Goal: Transaction & Acquisition: Purchase product/service

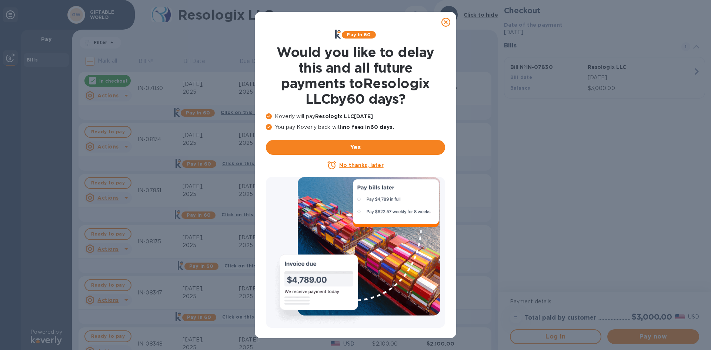
click at [441, 24] on div at bounding box center [445, 22] width 15 height 15
click at [446, 24] on icon at bounding box center [445, 22] width 9 height 9
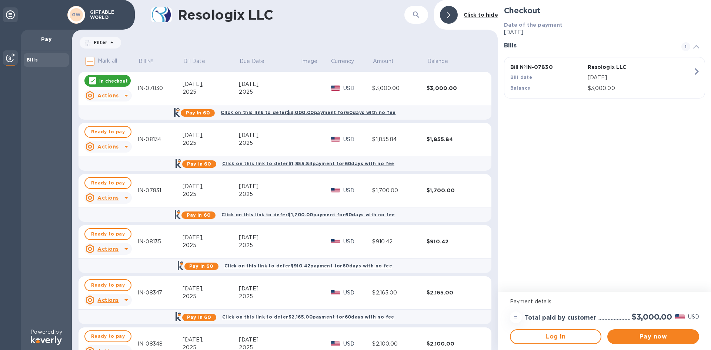
click at [251, 146] on div "2025" at bounding box center [269, 143] width 61 height 8
click at [382, 145] on td "$1,855.84" at bounding box center [399, 139] width 54 height 33
click at [430, 141] on div "$1,855.84" at bounding box center [453, 138] width 54 height 7
click at [351, 142] on p "USD" at bounding box center [357, 139] width 29 height 8
click at [205, 144] on div "2025" at bounding box center [210, 143] width 57 height 8
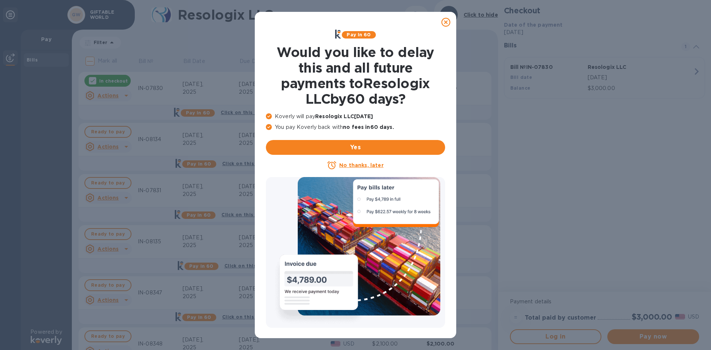
click at [444, 23] on icon at bounding box center [445, 22] width 9 height 9
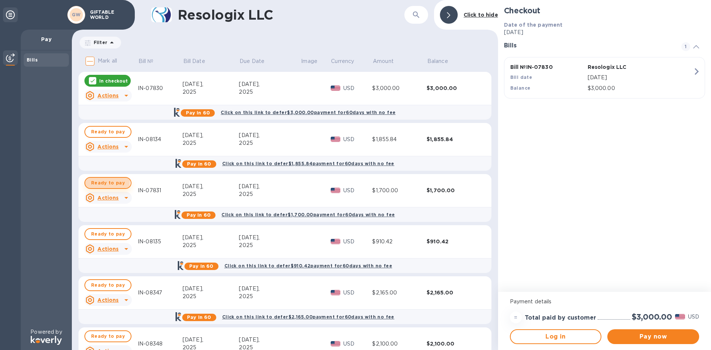
click at [104, 181] on span "Ready to pay" at bounding box center [108, 182] width 34 height 9
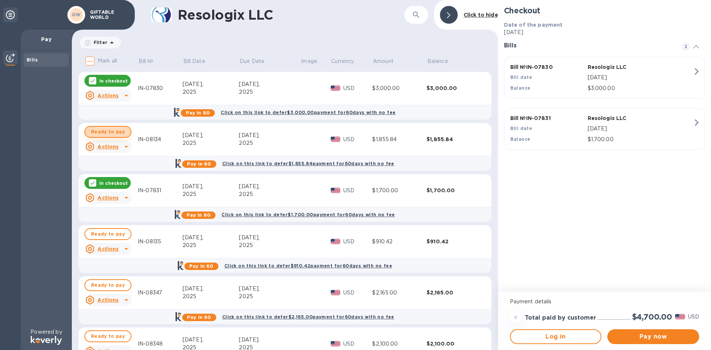
click at [116, 132] on span "Ready to pay" at bounding box center [108, 131] width 34 height 9
click at [112, 234] on span "Ready to pay" at bounding box center [108, 233] width 34 height 9
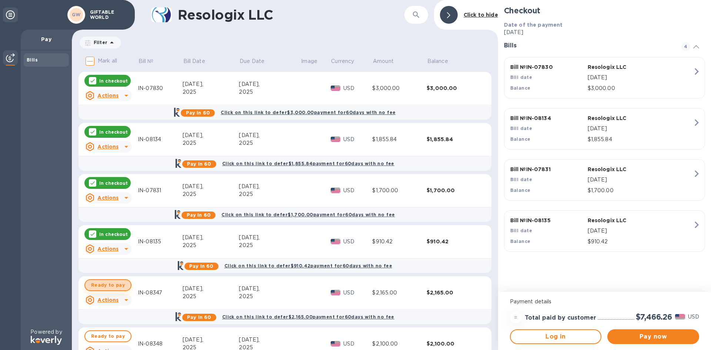
click at [117, 280] on button "Ready to pay" at bounding box center [107, 285] width 47 height 12
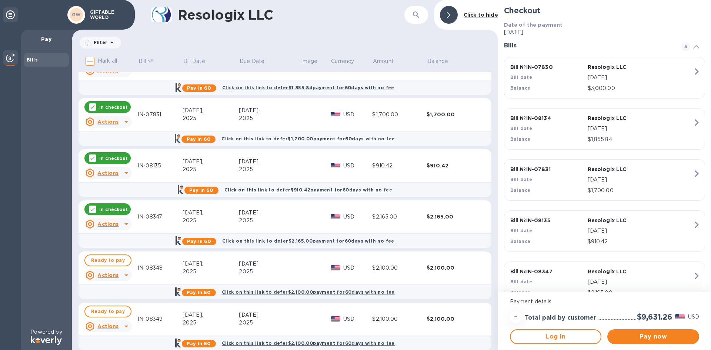
scroll to position [111, 0]
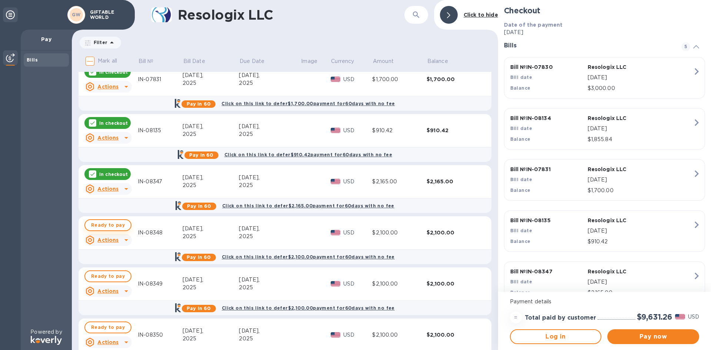
click at [112, 226] on span "Ready to pay" at bounding box center [108, 225] width 34 height 9
click at [113, 273] on span "Ready to pay" at bounding box center [108, 276] width 34 height 9
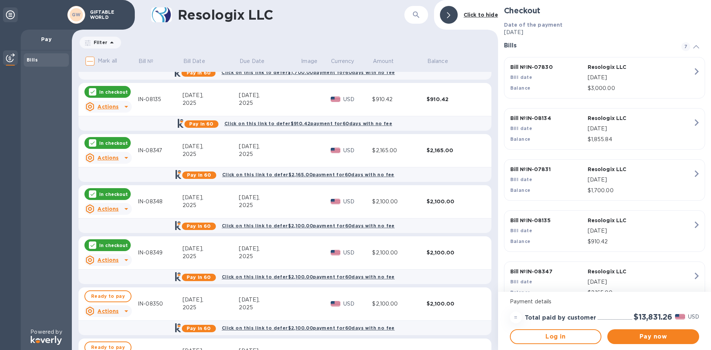
scroll to position [185, 0]
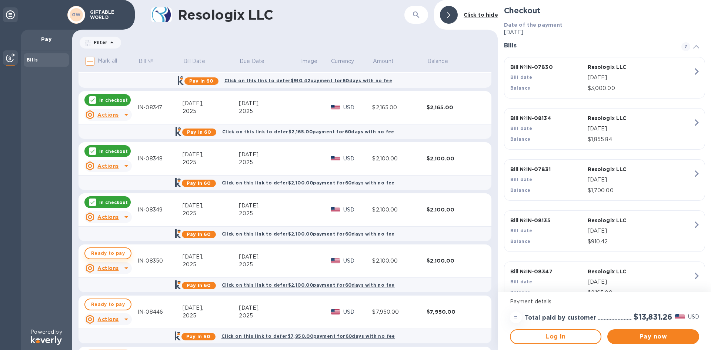
click at [102, 252] on span "Ready to pay" at bounding box center [108, 253] width 34 height 9
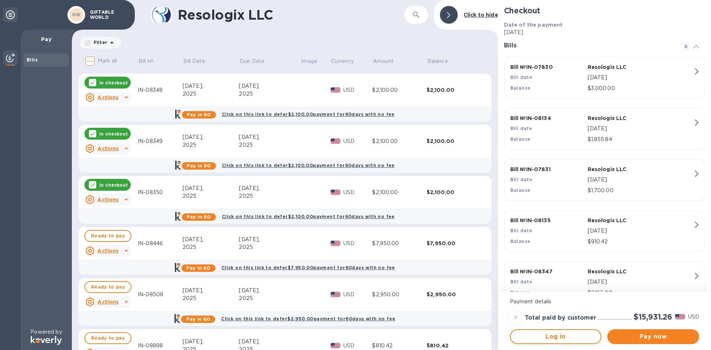
scroll to position [259, 0]
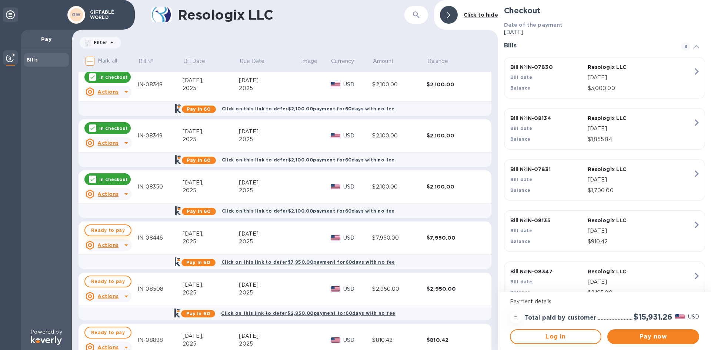
click at [113, 232] on span "Ready to pay" at bounding box center [108, 230] width 34 height 9
click at [117, 280] on span "Ready to pay" at bounding box center [108, 281] width 34 height 9
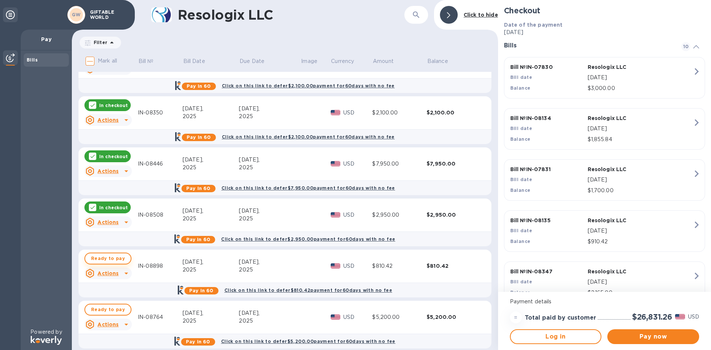
scroll to position [370, 0]
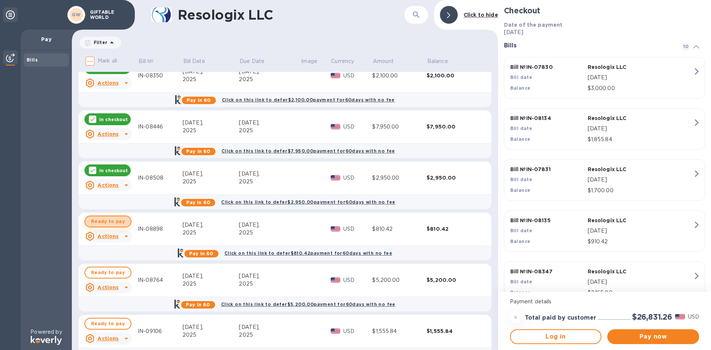
click at [116, 223] on span "Ready to pay" at bounding box center [108, 221] width 34 height 9
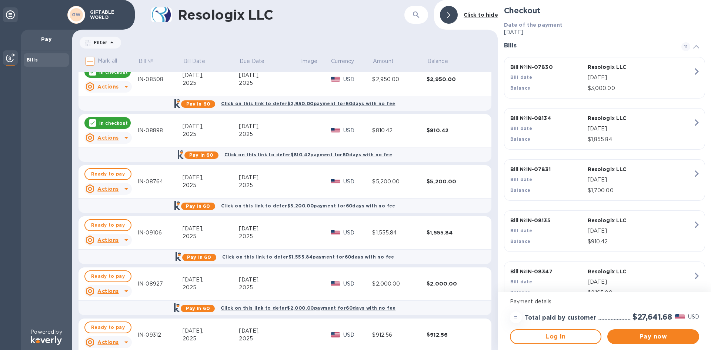
scroll to position [444, 0]
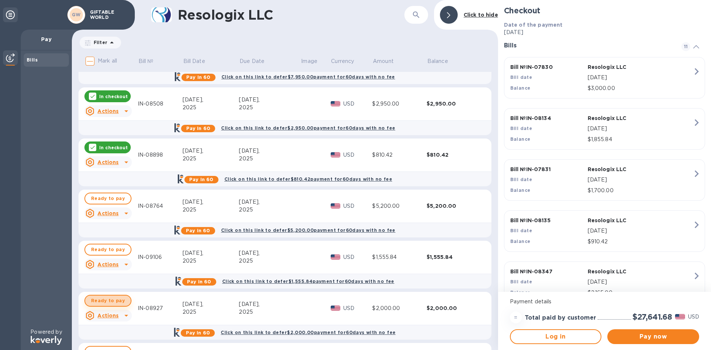
click at [112, 302] on span "Ready to pay" at bounding box center [108, 300] width 34 height 9
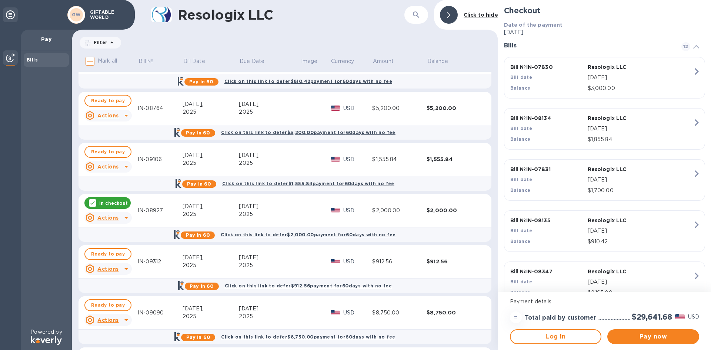
scroll to position [555, 0]
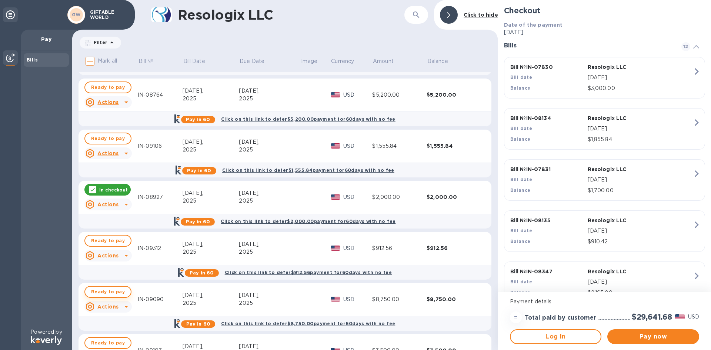
click at [103, 297] on button "Ready to pay" at bounding box center [107, 292] width 47 height 12
click at [114, 139] on span "Ready to pay" at bounding box center [108, 138] width 34 height 9
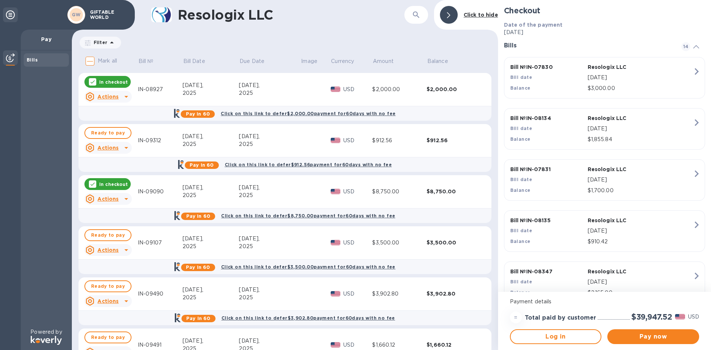
scroll to position [666, 0]
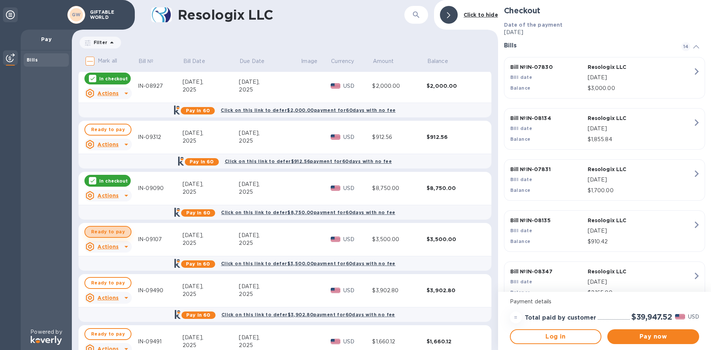
click at [119, 234] on span "Ready to pay" at bounding box center [108, 231] width 34 height 9
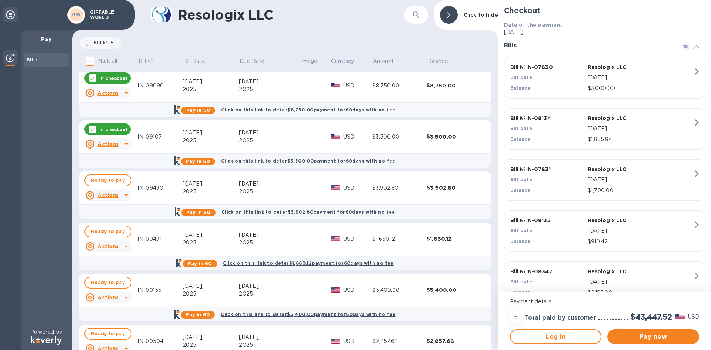
scroll to position [777, 0]
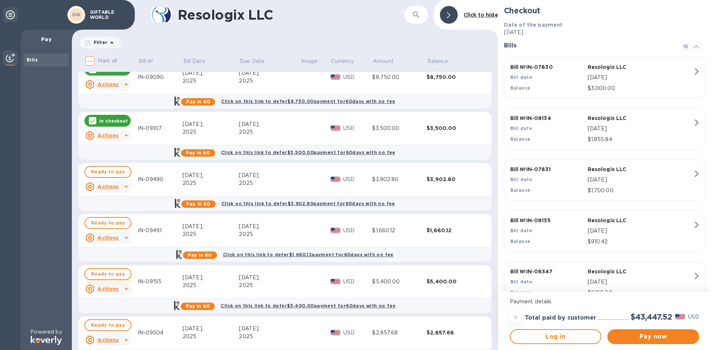
click at [108, 272] on span "Ready to pay" at bounding box center [108, 273] width 34 height 9
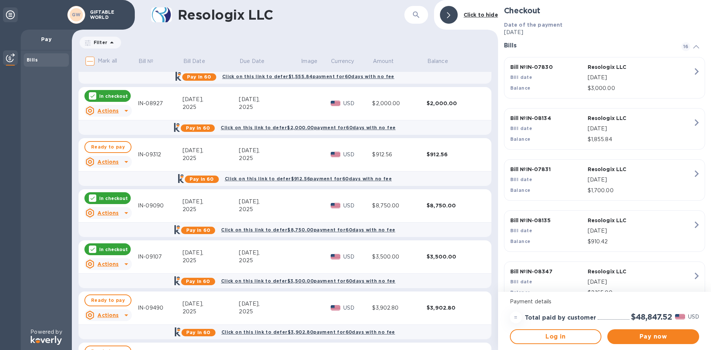
scroll to position [629, 0]
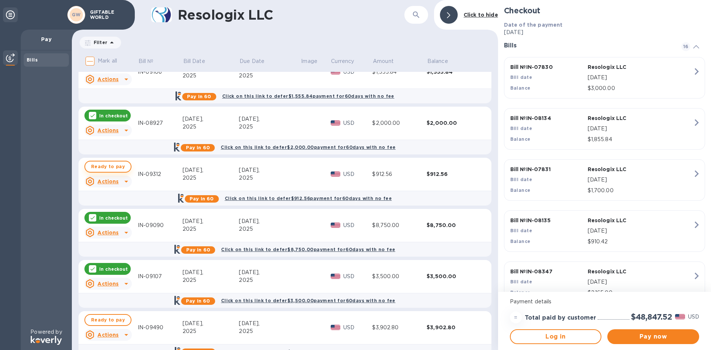
click at [117, 165] on span "Ready to pay" at bounding box center [108, 166] width 34 height 9
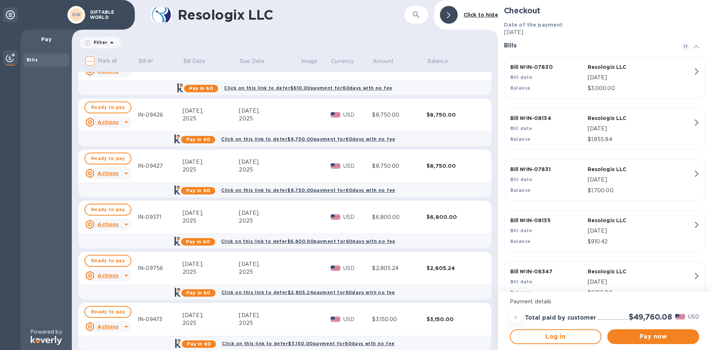
scroll to position [1110, 0]
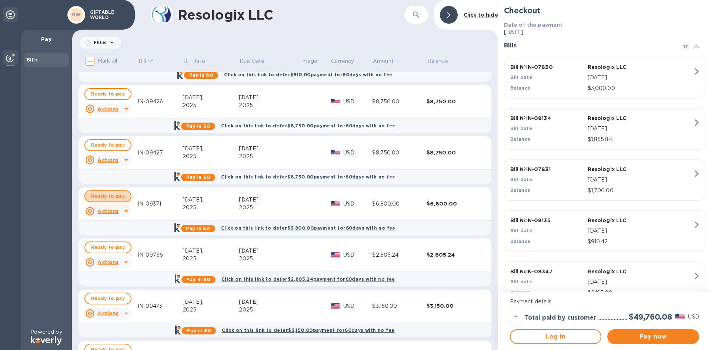
click at [110, 199] on span "Ready to pay" at bounding box center [108, 196] width 34 height 9
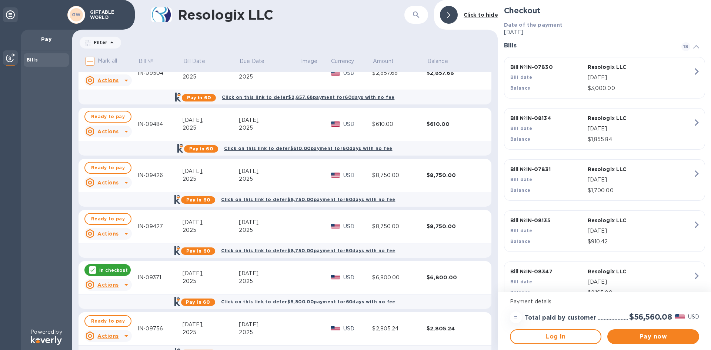
scroll to position [1036, 0]
click at [119, 221] on span "Ready to pay" at bounding box center [108, 219] width 34 height 9
click at [117, 172] on span "Ready to pay" at bounding box center [108, 168] width 34 height 9
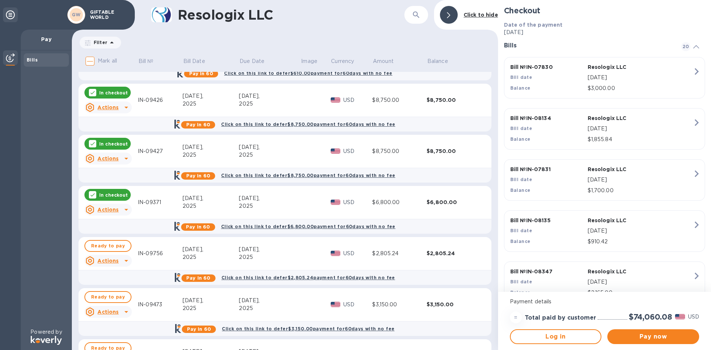
scroll to position [1159, 0]
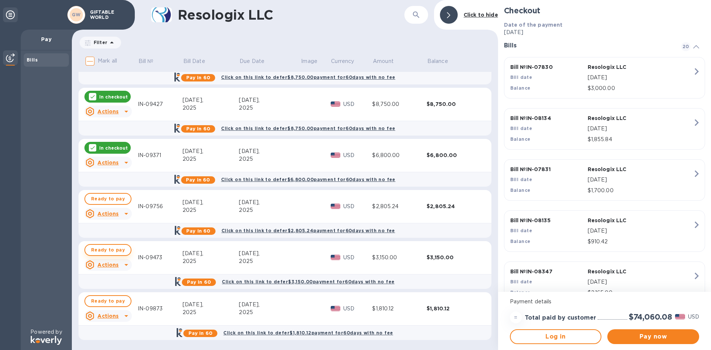
click at [110, 248] on span "Ready to pay" at bounding box center [108, 249] width 34 height 9
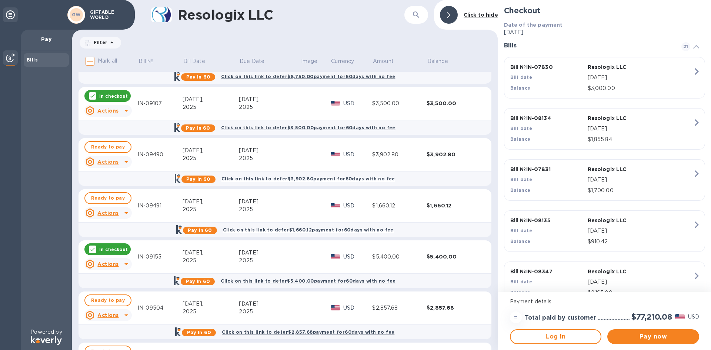
scroll to position [789, 0]
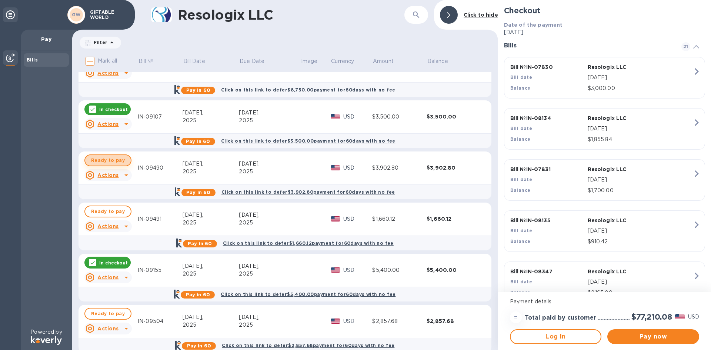
click at [120, 162] on span "Ready to pay" at bounding box center [108, 160] width 34 height 9
click at [115, 212] on span "Ready to pay" at bounding box center [108, 211] width 34 height 9
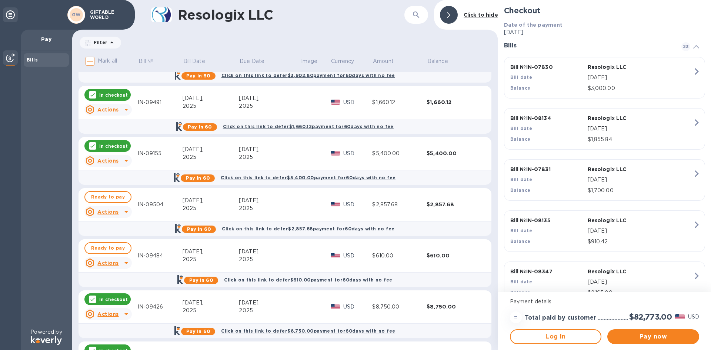
scroll to position [937, 0]
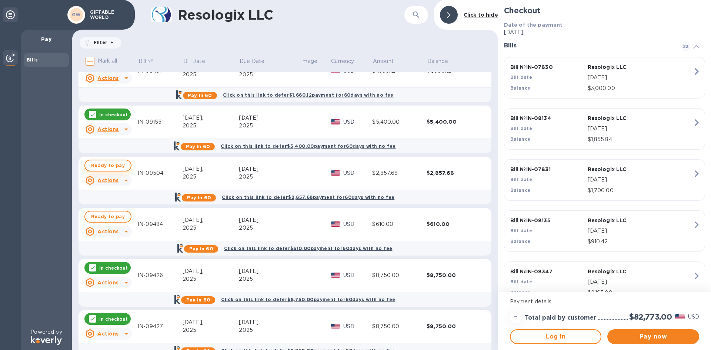
click at [118, 167] on span "Ready to pay" at bounding box center [108, 165] width 34 height 9
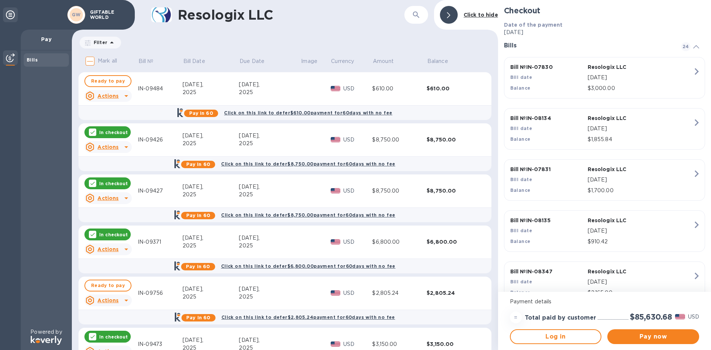
scroll to position [1085, 0]
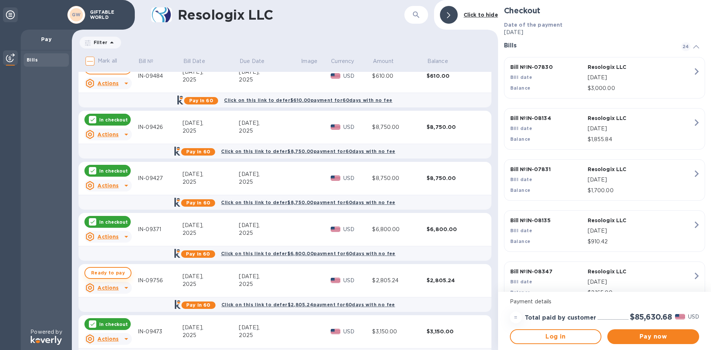
click at [121, 272] on span "Ready to pay" at bounding box center [108, 272] width 34 height 9
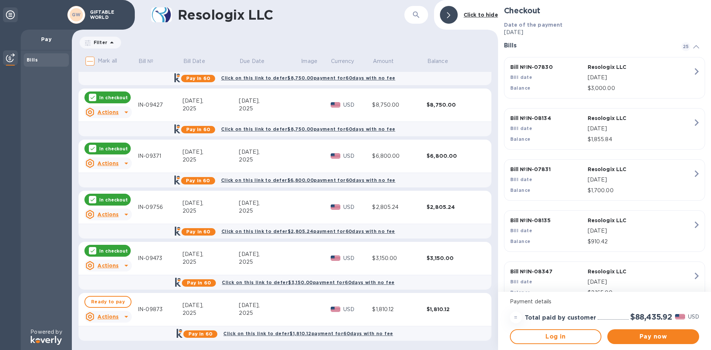
scroll to position [1159, 0]
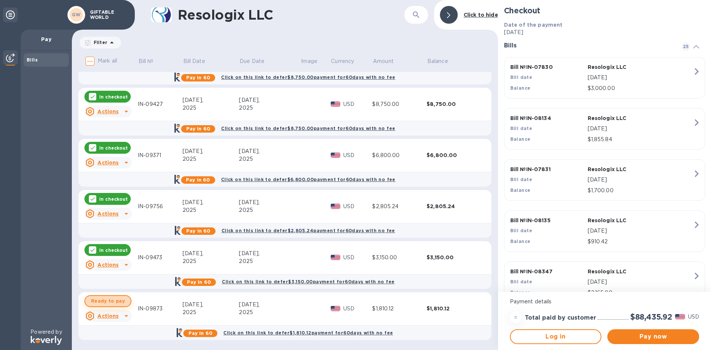
click at [116, 300] on span "Ready to pay" at bounding box center [108, 300] width 34 height 9
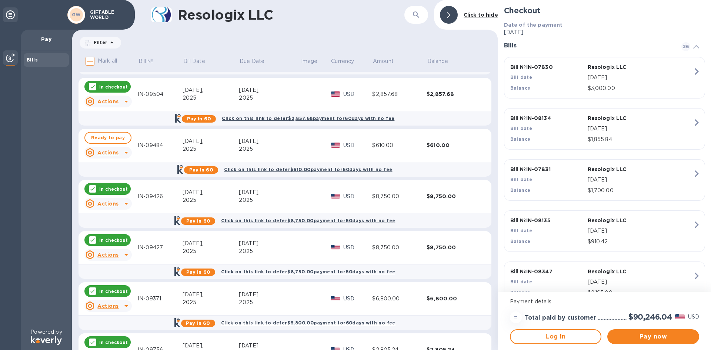
scroll to position [1011, 0]
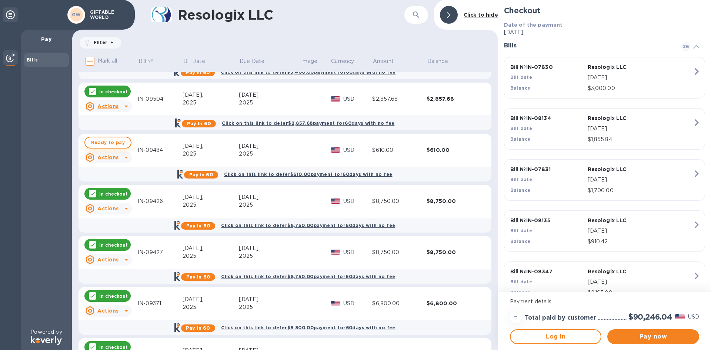
click at [118, 144] on span "Ready to pay" at bounding box center [108, 142] width 34 height 9
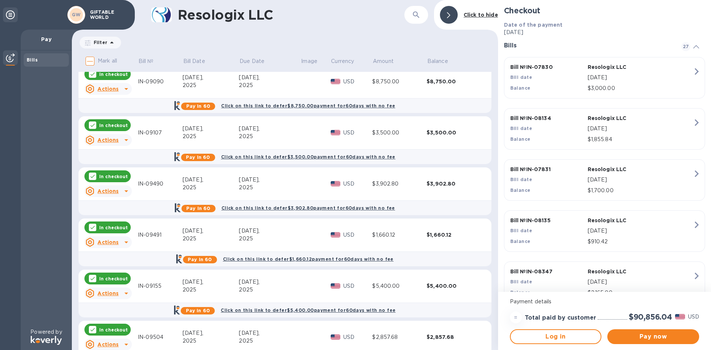
scroll to position [752, 0]
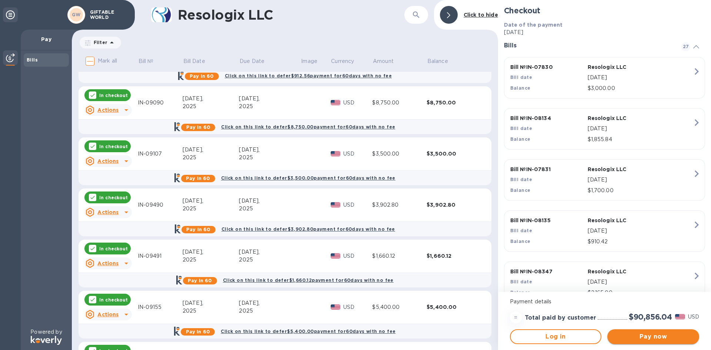
click at [649, 339] on span "Pay now" at bounding box center [653, 336] width 80 height 9
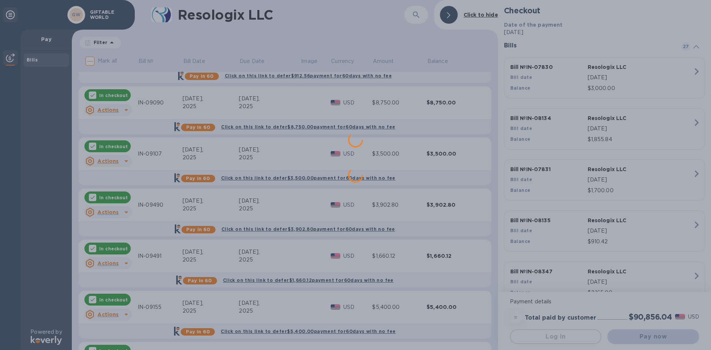
scroll to position [0, 0]
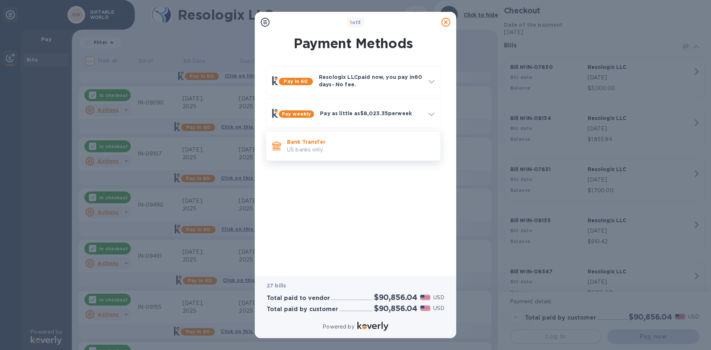
click at [339, 150] on p "US banks only." at bounding box center [360, 150] width 147 height 8
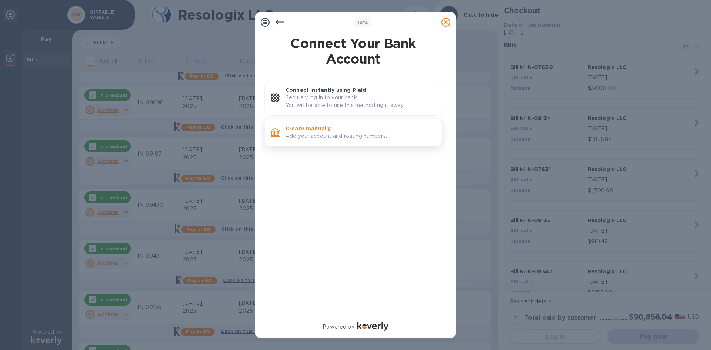
click at [339, 127] on p "Create manually" at bounding box center [360, 128] width 150 height 7
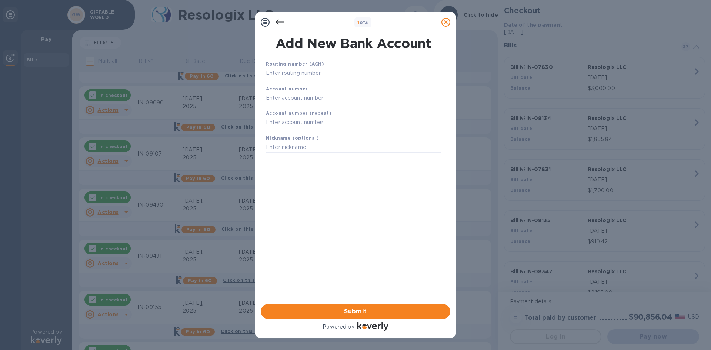
click at [326, 72] on input "text" at bounding box center [353, 73] width 175 height 11
type input "322070381"
click at [331, 110] on input "text" at bounding box center [353, 106] width 175 height 11
type input "8639010878"
click at [320, 132] on input "text" at bounding box center [353, 131] width 175 height 11
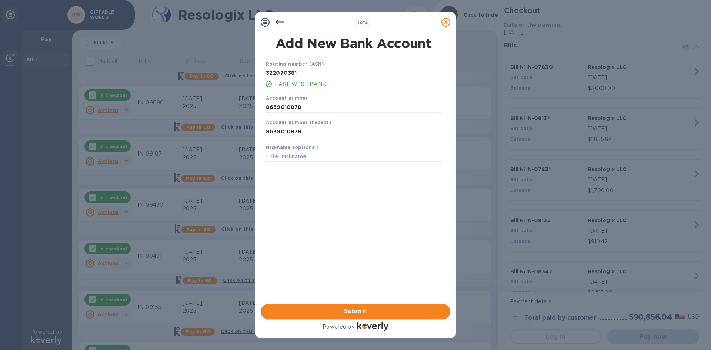
type input "8639010878"
click at [365, 312] on span "Submit" at bounding box center [355, 311] width 178 height 9
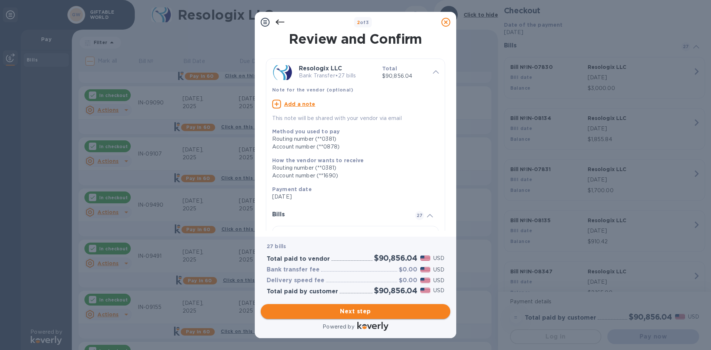
click at [382, 315] on span "Next step" at bounding box center [355, 311] width 178 height 9
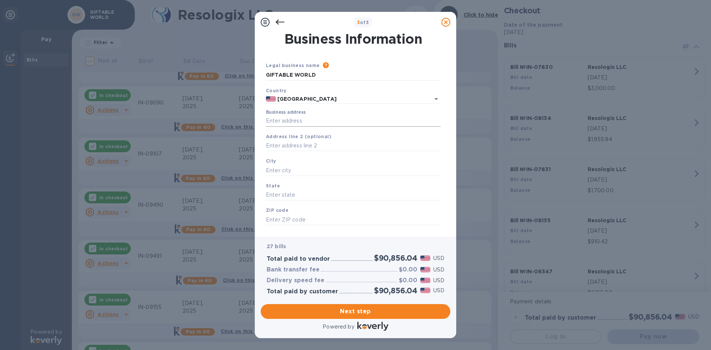
click at [351, 120] on input "Business address" at bounding box center [353, 120] width 175 height 11
drag, startPoint x: 340, startPoint y: 123, endPoint x: 242, endPoint y: 120, distance: 98.1
click at [242, 120] on div "3 of 3 Business Information Legal business name Please provide the legal name t…" at bounding box center [355, 175] width 711 height 350
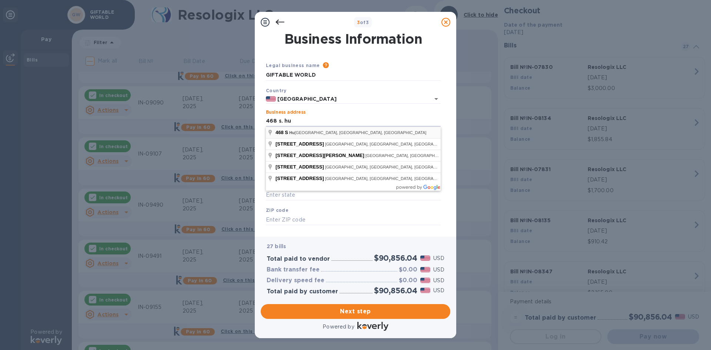
type input "[STREET_ADDRESS]"
type input "Pomona"
type input "CA"
type input "91766"
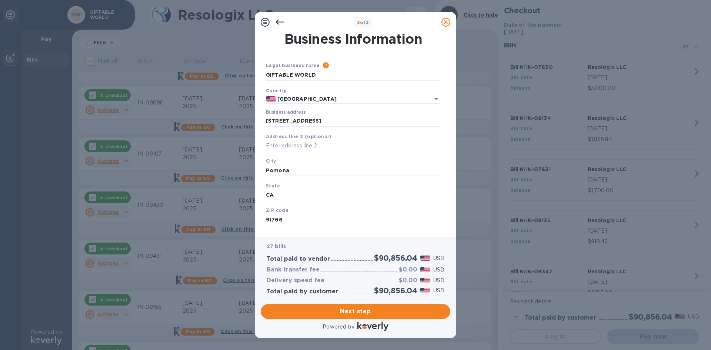
click at [328, 220] on input "91766" at bounding box center [353, 219] width 175 height 11
click at [355, 307] on span "Next step" at bounding box center [355, 311] width 178 height 9
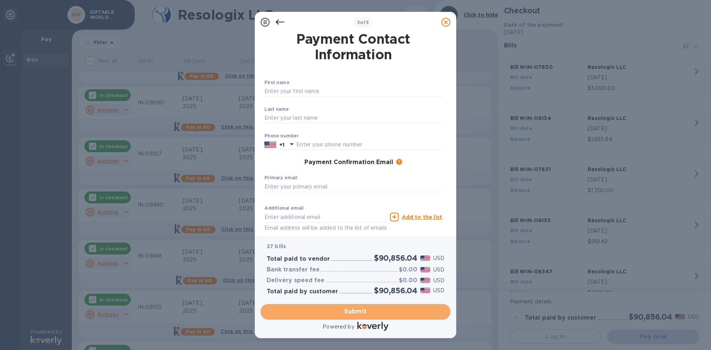
click at [369, 309] on span "Submit" at bounding box center [355, 311] width 178 height 9
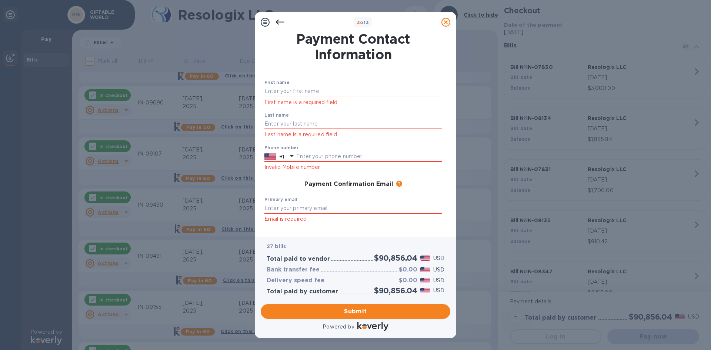
click at [315, 90] on input "text" at bounding box center [353, 91] width 178 height 11
type input "[PERSON_NAME]"
type input "JI"
type input "6263631818"
click at [397, 181] on div "First name [PERSON_NAME] First name is a required field Last name JI Last name …" at bounding box center [353, 176] width 184 height 199
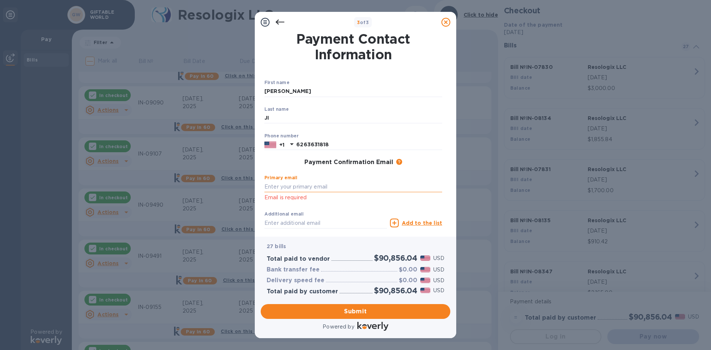
click at [324, 185] on input "text" at bounding box center [353, 186] width 178 height 11
type input "[PERSON_NAME][EMAIL_ADDRESS][DOMAIN_NAME]"
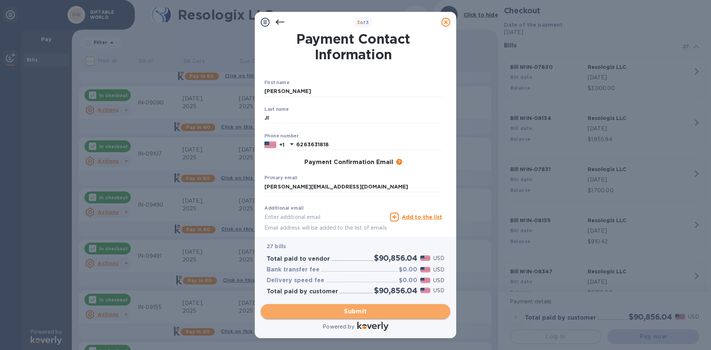
click at [383, 308] on span "Submit" at bounding box center [355, 311] width 178 height 9
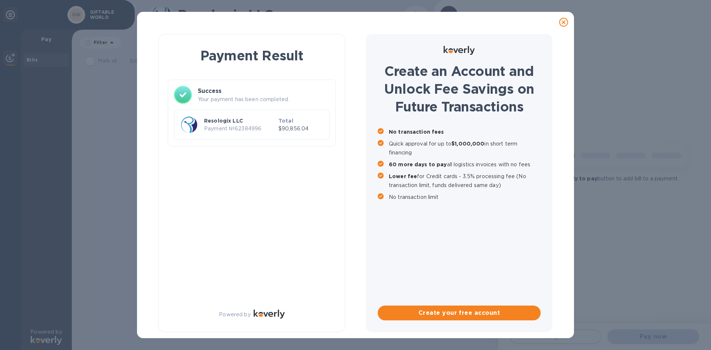
checkbox input "true"
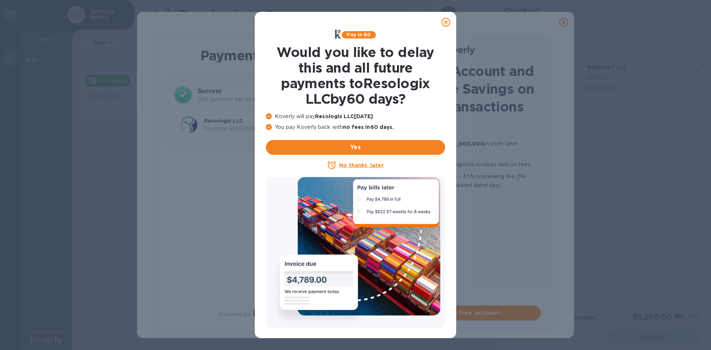
click at [449, 23] on icon at bounding box center [445, 22] width 9 height 9
